Goal: Information Seeking & Learning: Find specific fact

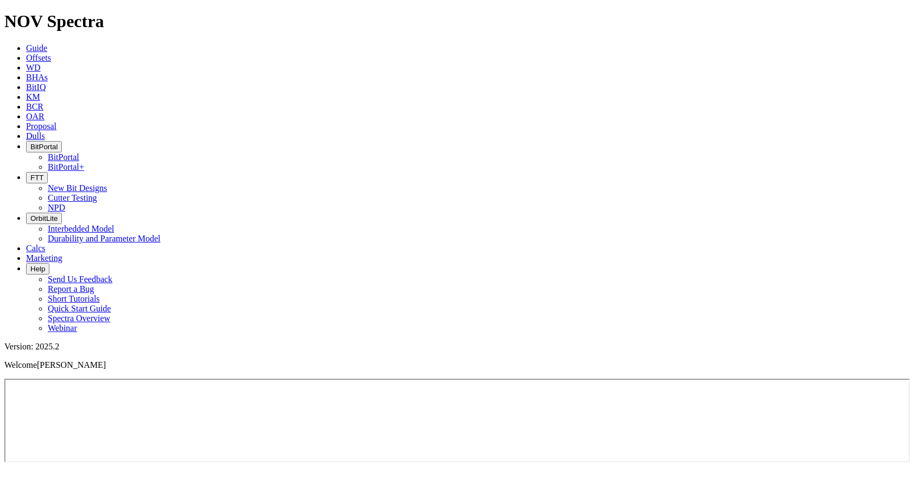
click at [26, 53] on icon at bounding box center [26, 57] width 0 height 9
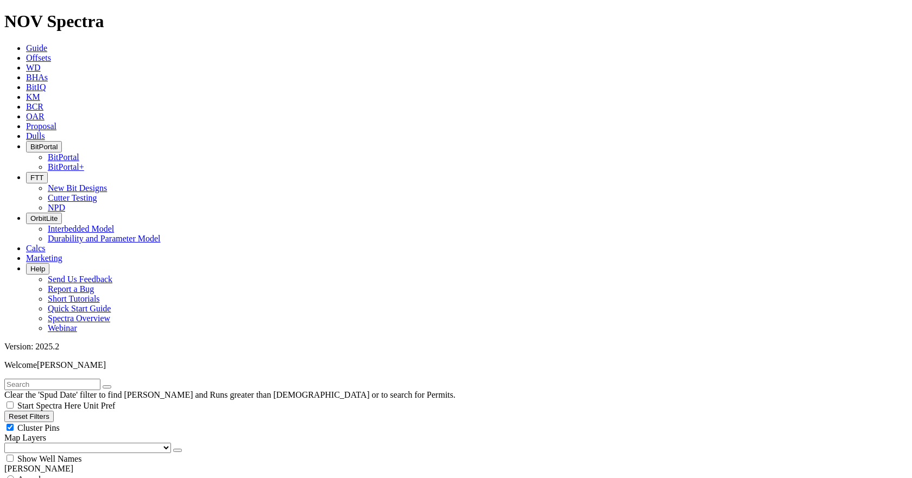
click at [100, 379] on input "text" at bounding box center [52, 384] width 96 height 11
click at [52, 379] on input "text" at bounding box center [52, 384] width 96 height 11
paste input "B264440"
type input "B264440"
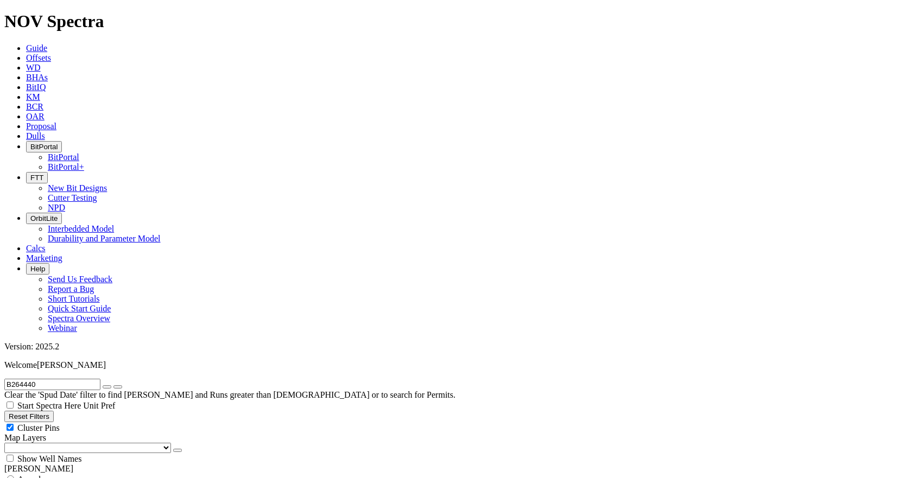
click at [113, 385] on button "submit" at bounding box center [117, 386] width 9 height 3
